Goal: Task Accomplishment & Management: Use online tool/utility

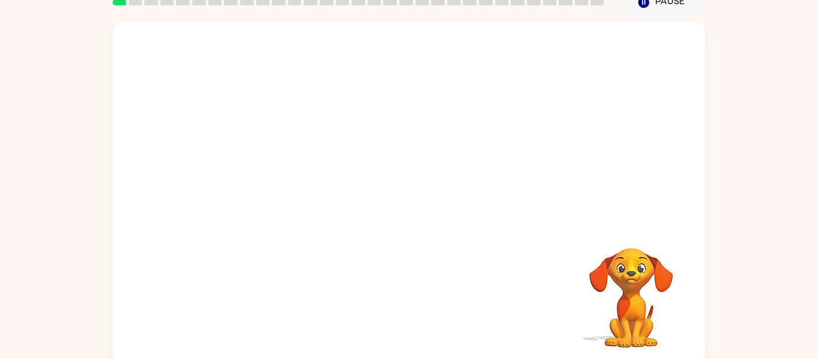
scroll to position [62, 0]
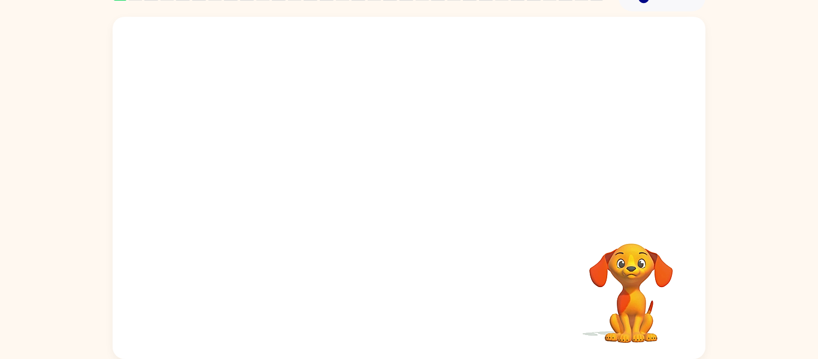
click at [352, 135] on video "Your browser must support playing .mp4 files to use Literably. Please try using…" at bounding box center [409, 117] width 593 height 201
click at [351, 130] on video "Your browser must support playing .mp4 files to use Literably. Please try using…" at bounding box center [409, 117] width 593 height 201
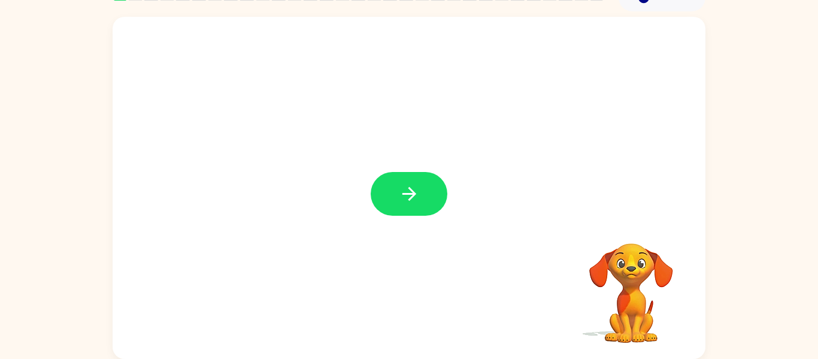
click at [406, 189] on icon "button" at bounding box center [409, 193] width 21 height 21
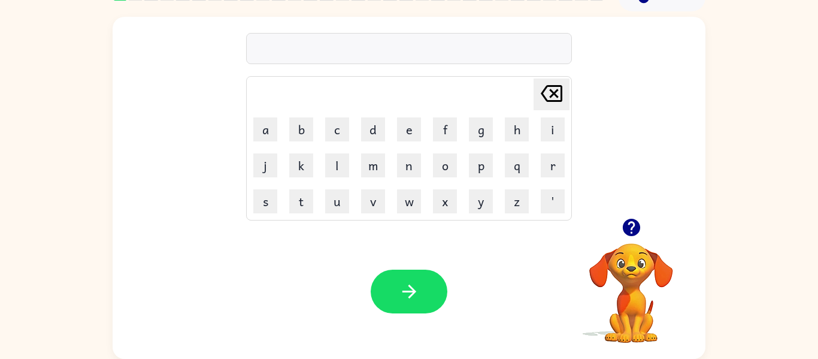
click at [630, 219] on icon "button" at bounding box center [631, 227] width 17 height 17
click at [634, 229] on icon "button" at bounding box center [631, 227] width 17 height 17
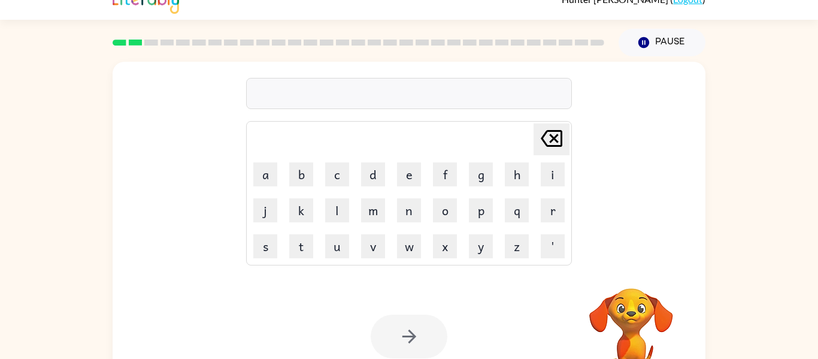
scroll to position [20, 0]
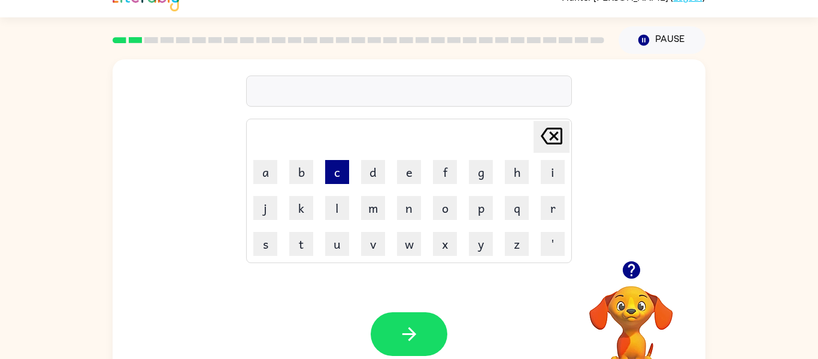
click at [340, 169] on button "c" at bounding box center [337, 172] width 24 height 24
click at [455, 204] on button "o" at bounding box center [445, 208] width 24 height 24
click at [411, 238] on button "w" at bounding box center [409, 244] width 24 height 24
type button "w"
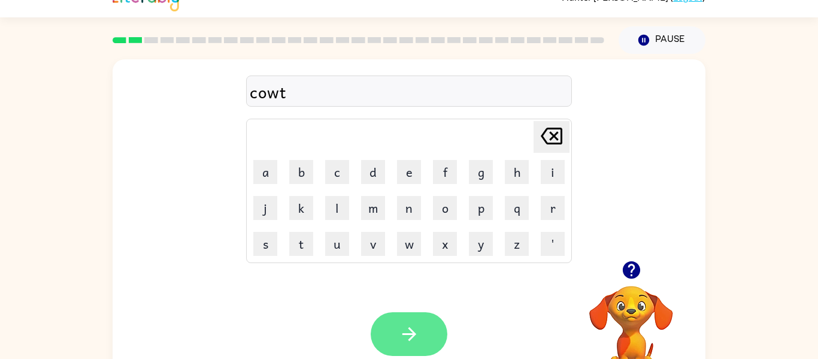
click at [406, 322] on button "button" at bounding box center [409, 334] width 77 height 44
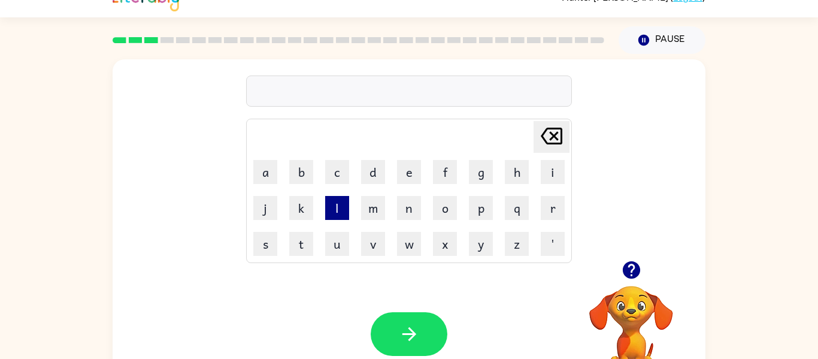
click at [330, 216] on button "l" at bounding box center [337, 208] width 24 height 24
click at [450, 205] on button "o" at bounding box center [445, 208] width 24 height 24
click at [441, 217] on button "o" at bounding box center [445, 208] width 24 height 24
click at [339, 171] on button "c" at bounding box center [337, 172] width 24 height 24
type button "c"
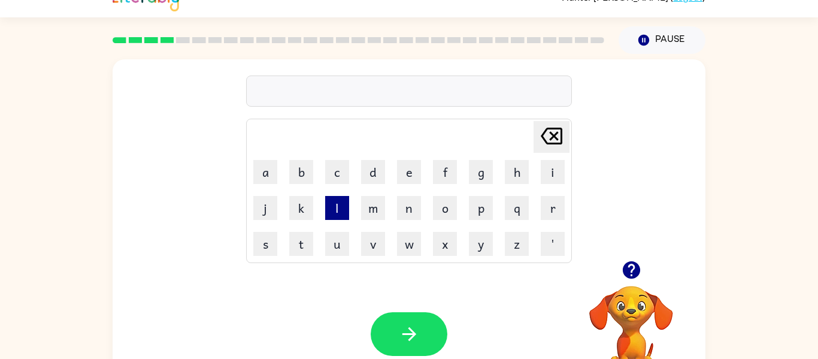
click at [347, 204] on button "l" at bounding box center [337, 208] width 24 height 24
click at [447, 205] on button "o" at bounding box center [445, 208] width 24 height 24
click at [448, 209] on button "o" at bounding box center [445, 208] width 24 height 24
click at [306, 212] on button "k" at bounding box center [301, 208] width 24 height 24
click at [622, 266] on icon "button" at bounding box center [631, 269] width 21 height 21
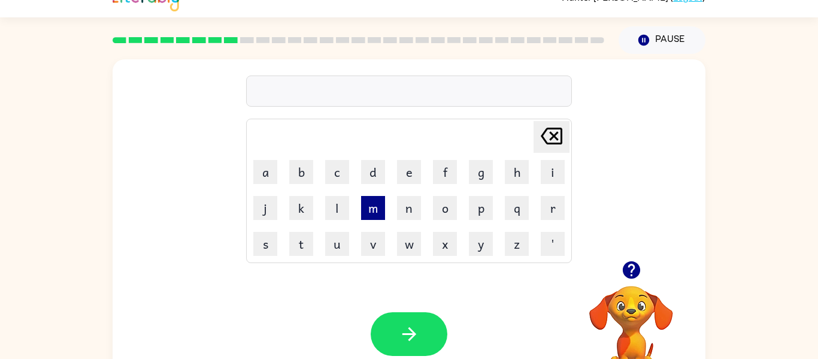
click at [374, 206] on button "m" at bounding box center [373, 208] width 24 height 24
click at [410, 171] on button "e" at bounding box center [409, 172] width 24 height 24
click at [548, 216] on button "r" at bounding box center [553, 208] width 24 height 24
type button "r"
click at [633, 276] on icon "button" at bounding box center [631, 269] width 17 height 17
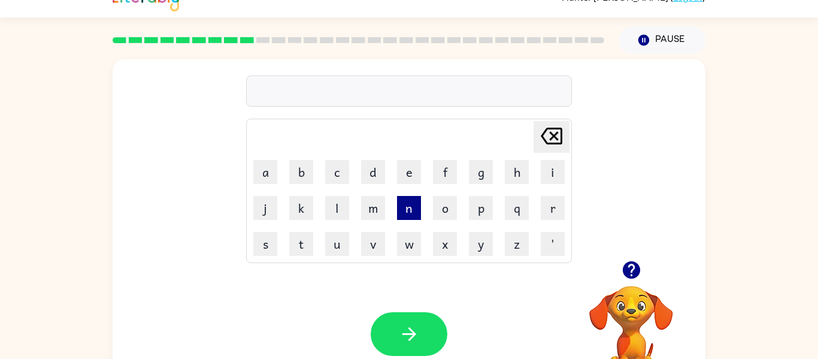
click at [402, 200] on button "n" at bounding box center [409, 208] width 24 height 24
click at [560, 170] on button "i" at bounding box center [553, 172] width 24 height 24
click at [379, 211] on button "m" at bounding box center [373, 208] width 24 height 24
type button "m"
click at [478, 238] on button "y" at bounding box center [481, 244] width 24 height 24
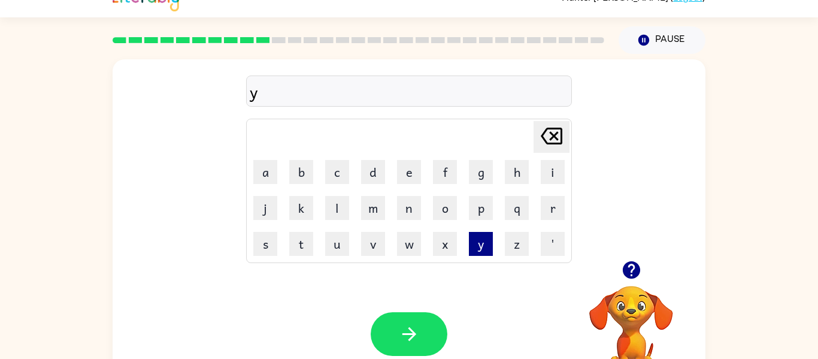
click at [478, 238] on button "y" at bounding box center [481, 244] width 24 height 24
click at [549, 137] on icon "[PERSON_NAME] last character input" at bounding box center [551, 136] width 29 height 29
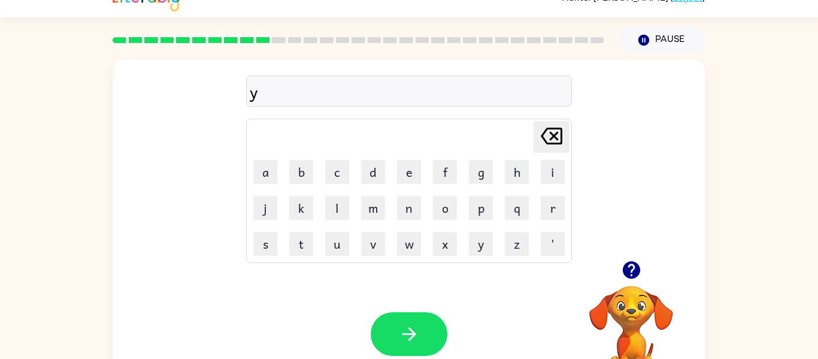
click at [549, 137] on icon "[PERSON_NAME] last character input" at bounding box center [551, 136] width 29 height 29
type button "delete"
click at [635, 266] on icon "button" at bounding box center [631, 269] width 17 height 17
click at [348, 89] on div at bounding box center [409, 90] width 326 height 31
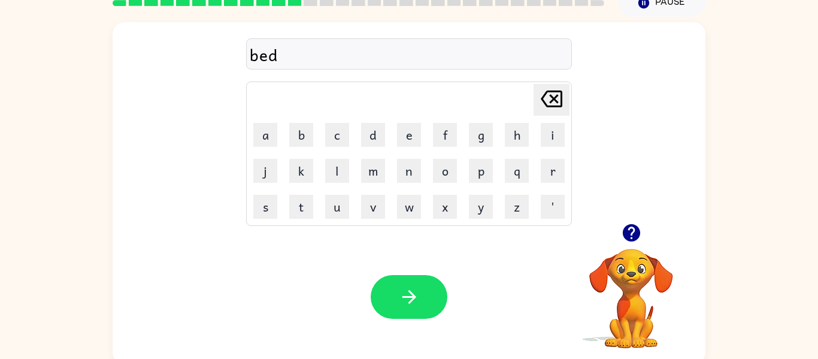
scroll to position [62, 0]
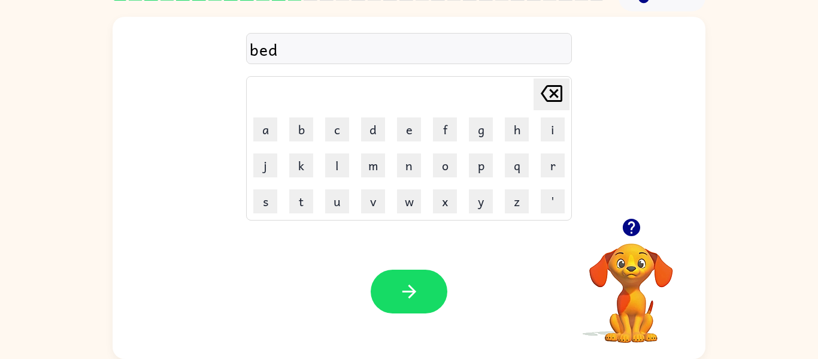
click at [305, 38] on div "bed" at bounding box center [409, 49] width 319 height 25
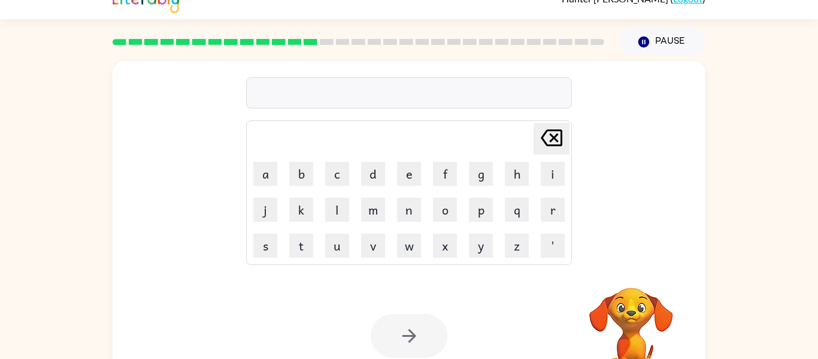
scroll to position [19, 0]
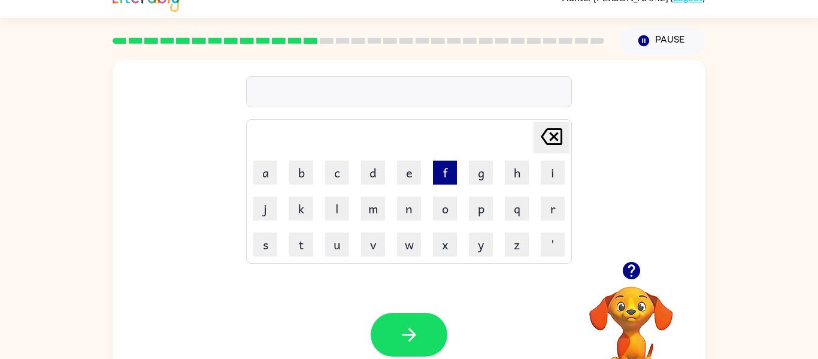
click at [440, 174] on button "f" at bounding box center [445, 173] width 24 height 24
type button "f"
click at [476, 97] on div at bounding box center [409, 91] width 326 height 31
click at [635, 273] on icon "button" at bounding box center [631, 270] width 17 height 17
click at [635, 270] on icon "button" at bounding box center [631, 270] width 17 height 17
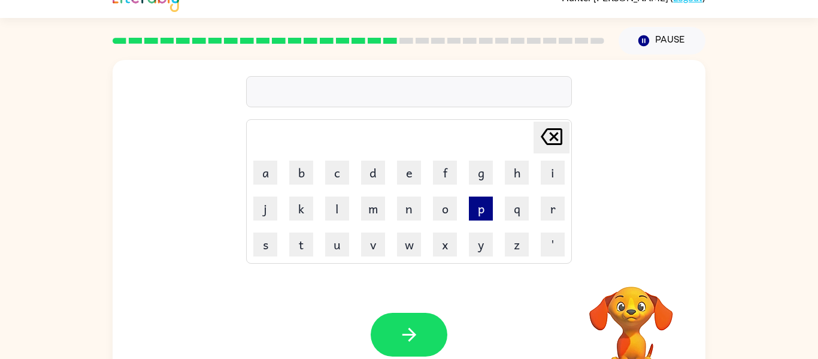
click at [488, 206] on button "p" at bounding box center [481, 209] width 24 height 24
type button "p"
click at [274, 103] on div at bounding box center [409, 91] width 326 height 31
click at [274, 101] on div at bounding box center [409, 91] width 326 height 31
click at [626, 268] on icon "button" at bounding box center [631, 270] width 17 height 17
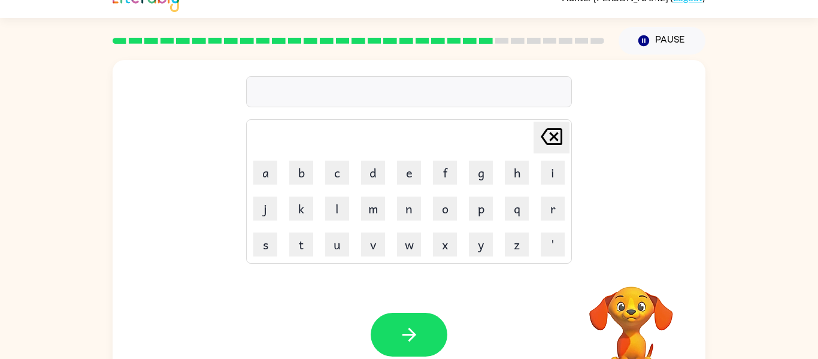
click at [394, 95] on div at bounding box center [409, 91] width 326 height 31
click at [394, 94] on div at bounding box center [409, 91] width 326 height 31
click at [339, 85] on div at bounding box center [409, 91] width 326 height 31
click at [624, 273] on icon "button" at bounding box center [631, 270] width 17 height 17
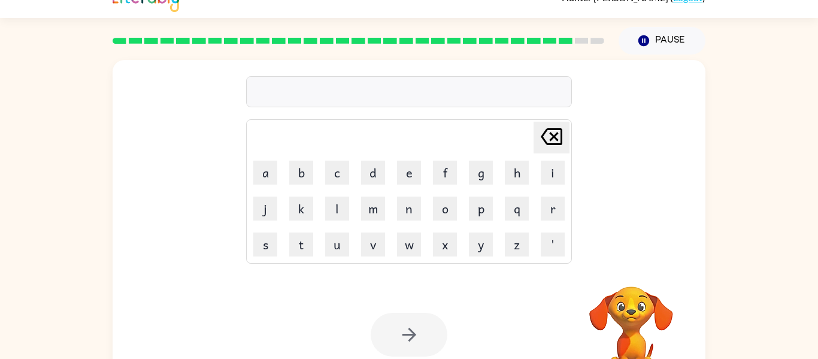
click at [432, 77] on div at bounding box center [409, 91] width 326 height 31
click at [436, 97] on div at bounding box center [409, 91] width 326 height 31
click at [363, 77] on div at bounding box center [409, 91] width 326 height 31
click at [385, 91] on div at bounding box center [409, 91] width 326 height 31
click at [382, 90] on div at bounding box center [409, 91] width 326 height 31
